Goal: Connect with others: Find contact information

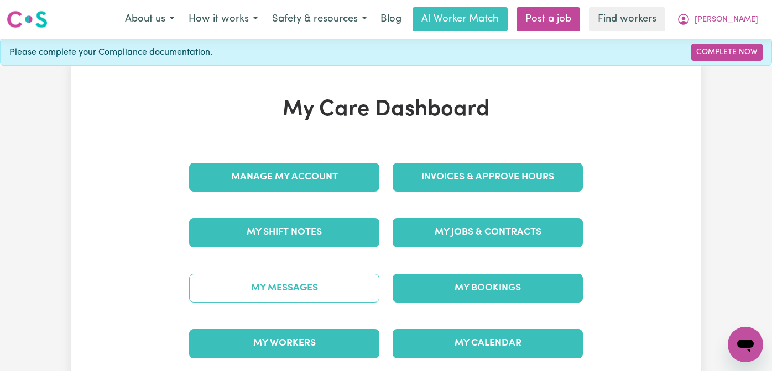
click at [307, 283] on link "My Messages" at bounding box center [284, 288] width 190 height 29
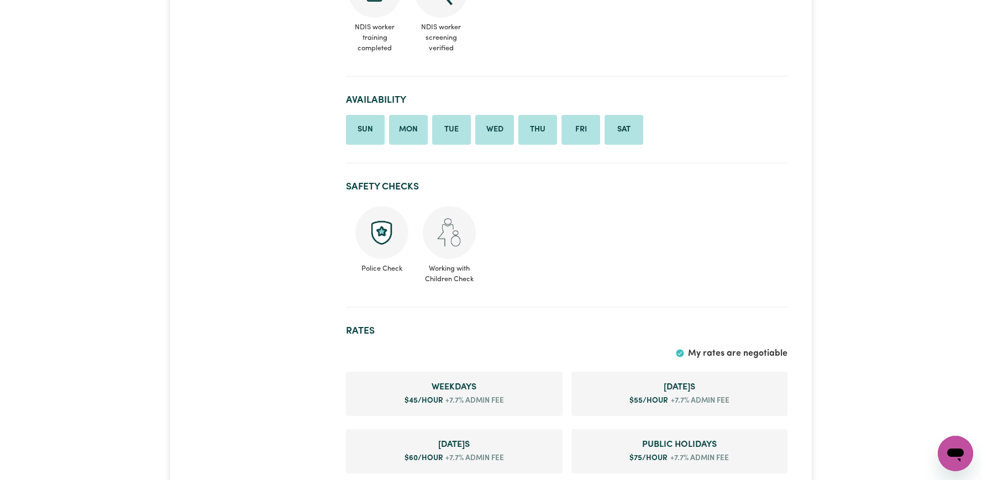
scroll to position [551, 0]
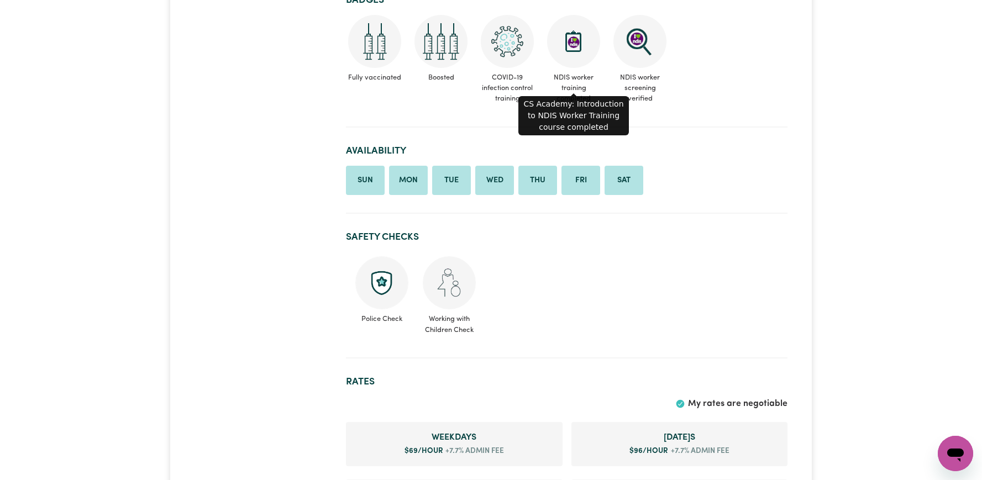
scroll to position [1261, 0]
